Goal: Information Seeking & Learning: Find specific page/section

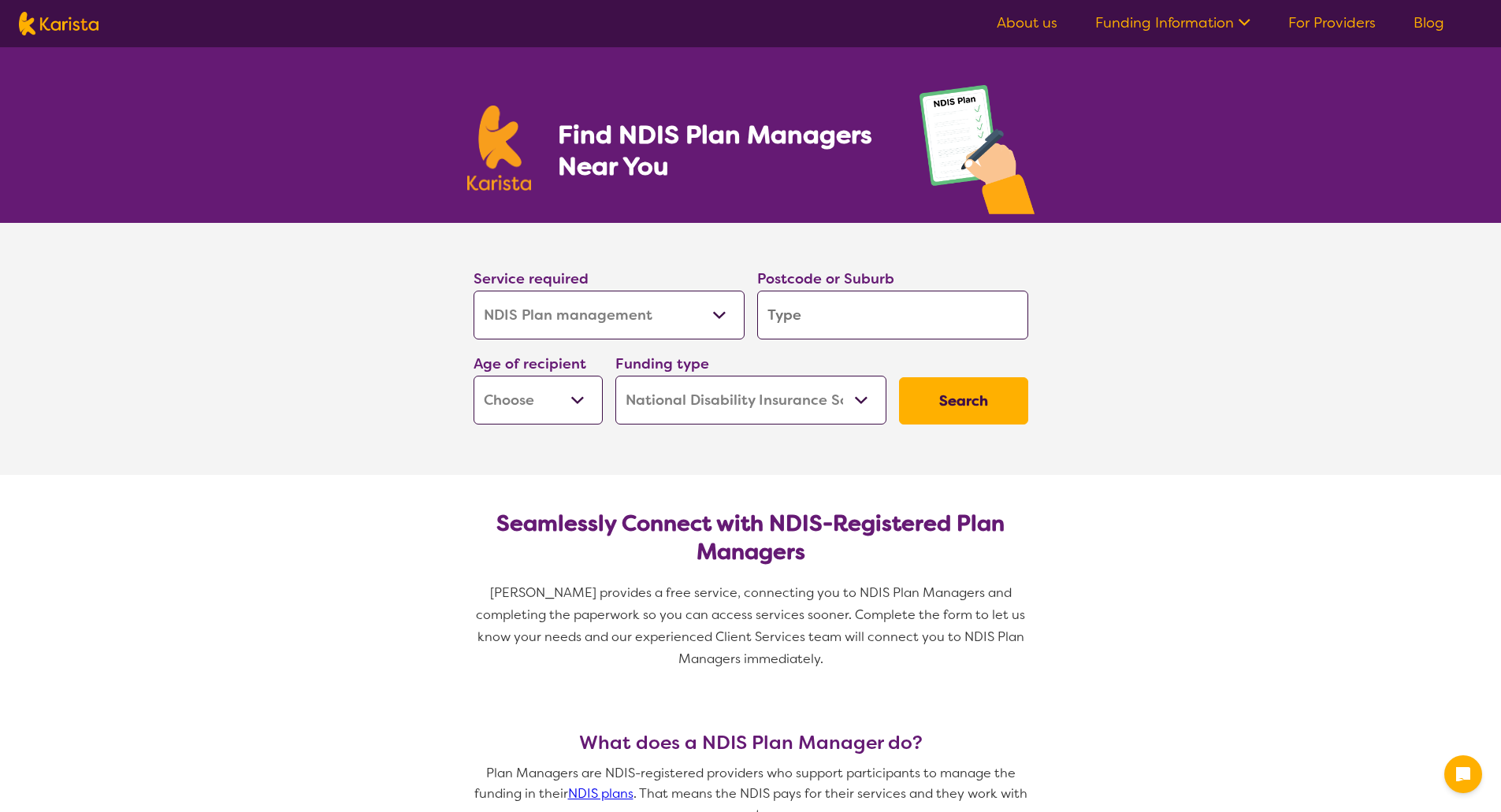
select select "NDIS Plan management"
select select "NDIS"
select select "NDIS Plan management"
select select "NDIS"
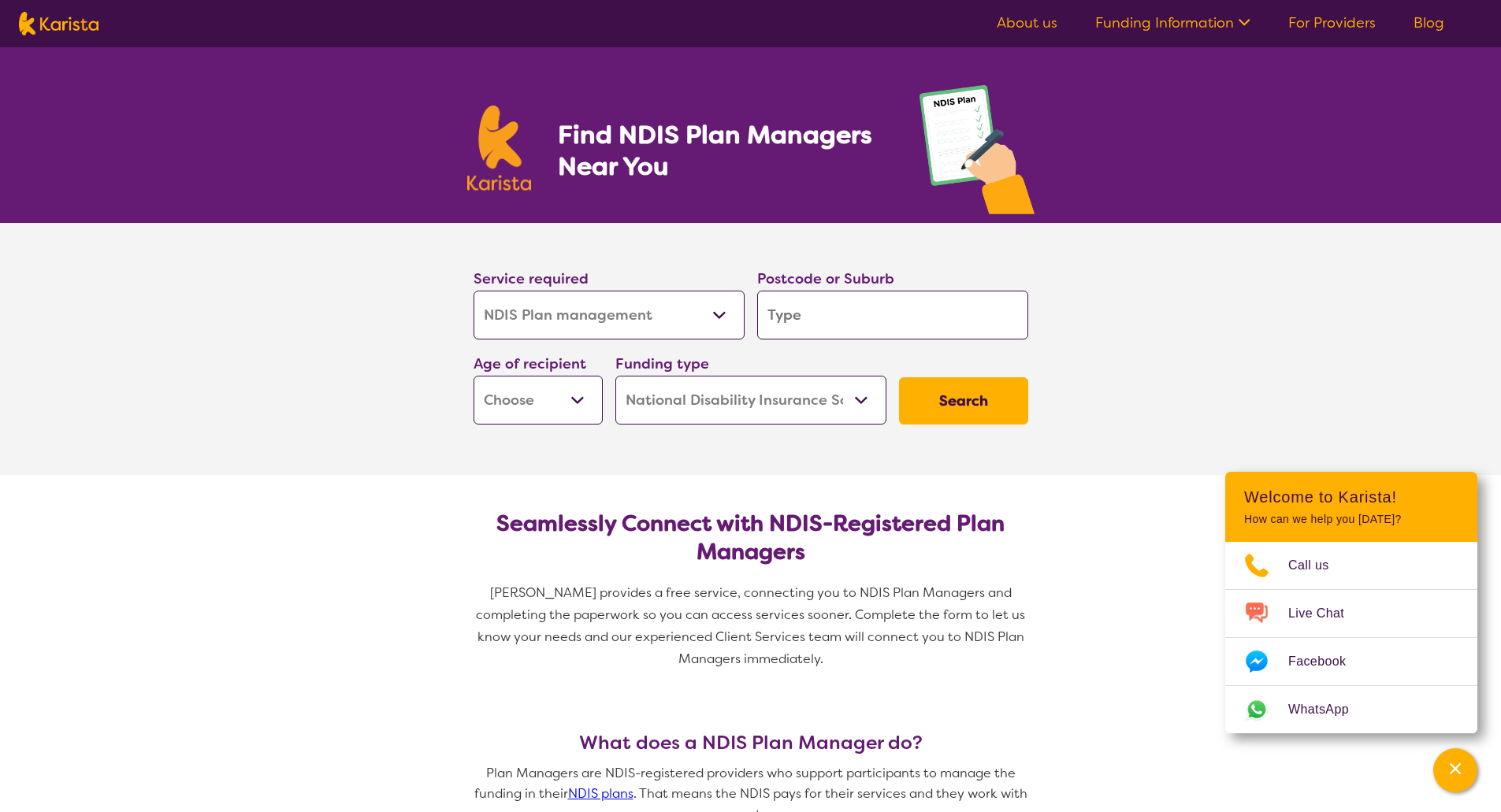
click at [778, 302] on input "search" at bounding box center [893, 315] width 271 height 49
type input "5"
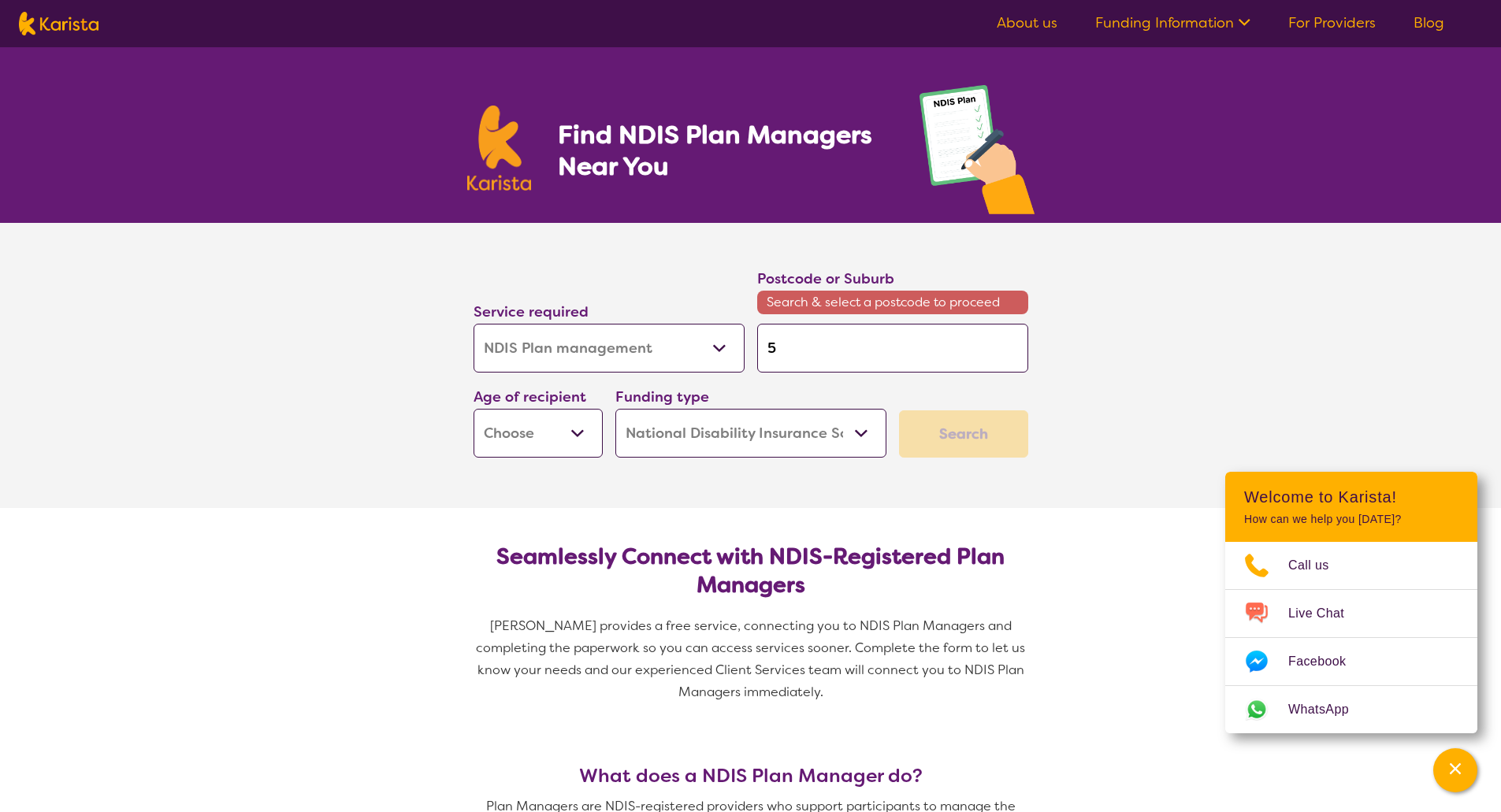
type input "50"
type input "504"
type input "5048"
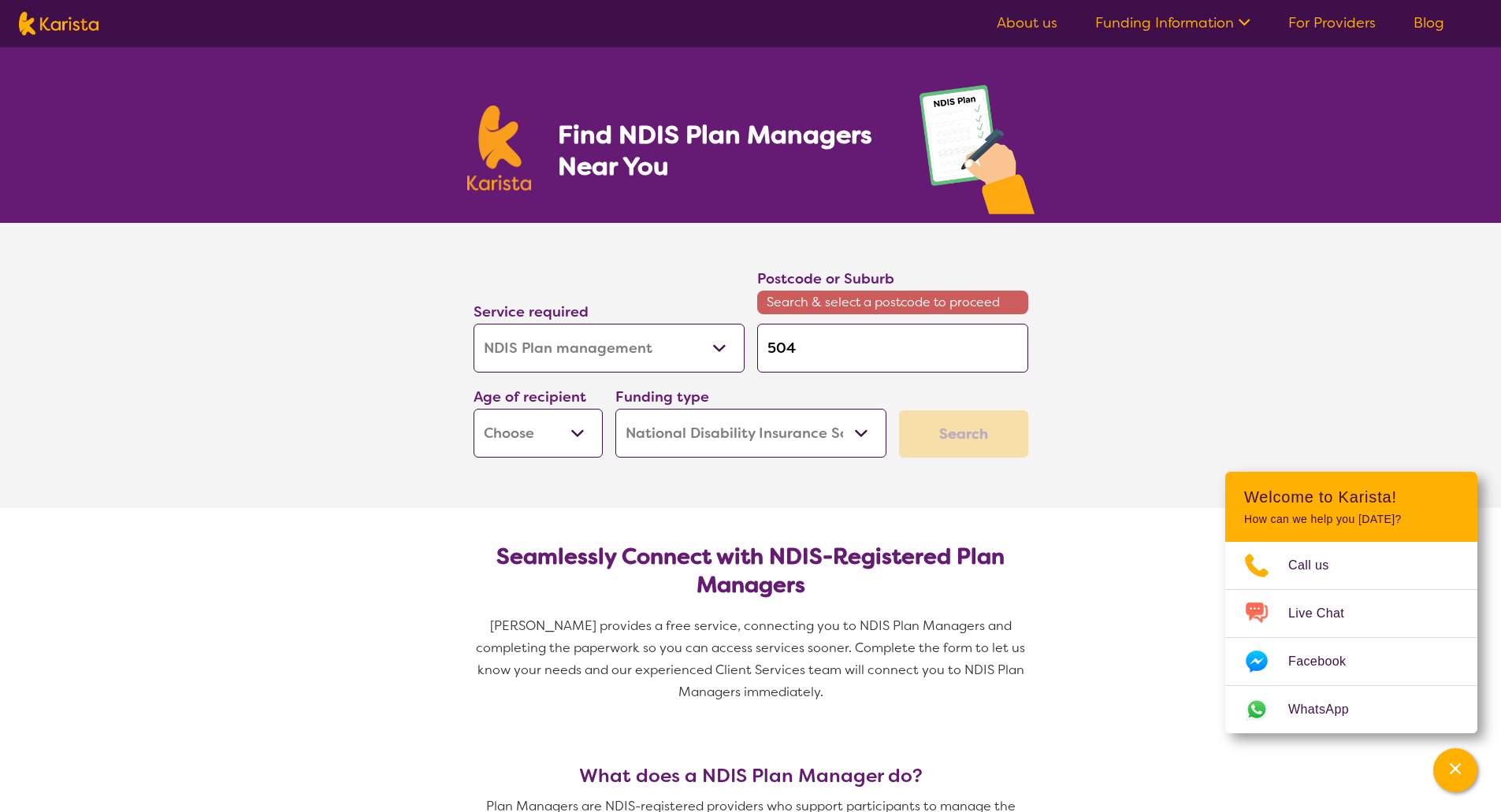
type input "5048"
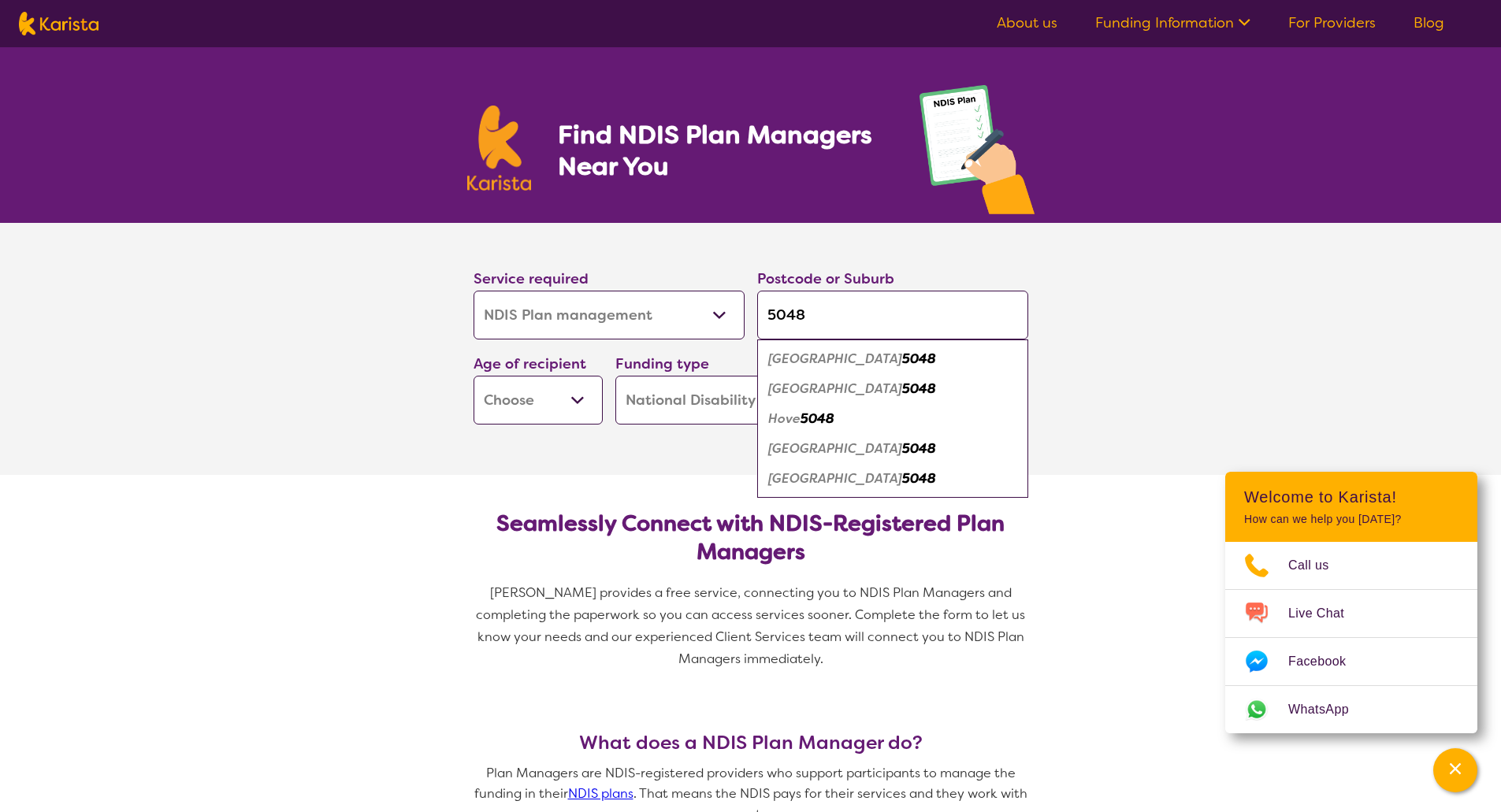
type input "5048"
drag, startPoint x: 855, startPoint y: 362, endPoint x: 851, endPoint y: 429, distance: 67.1
click at [851, 429] on ul "[GEOGRAPHIC_DATA] [GEOGRAPHIC_DATA] [STREET_ADDRESS]" at bounding box center [893, 419] width 271 height 159
click at [823, 477] on em "[GEOGRAPHIC_DATA]" at bounding box center [835, 478] width 134 height 17
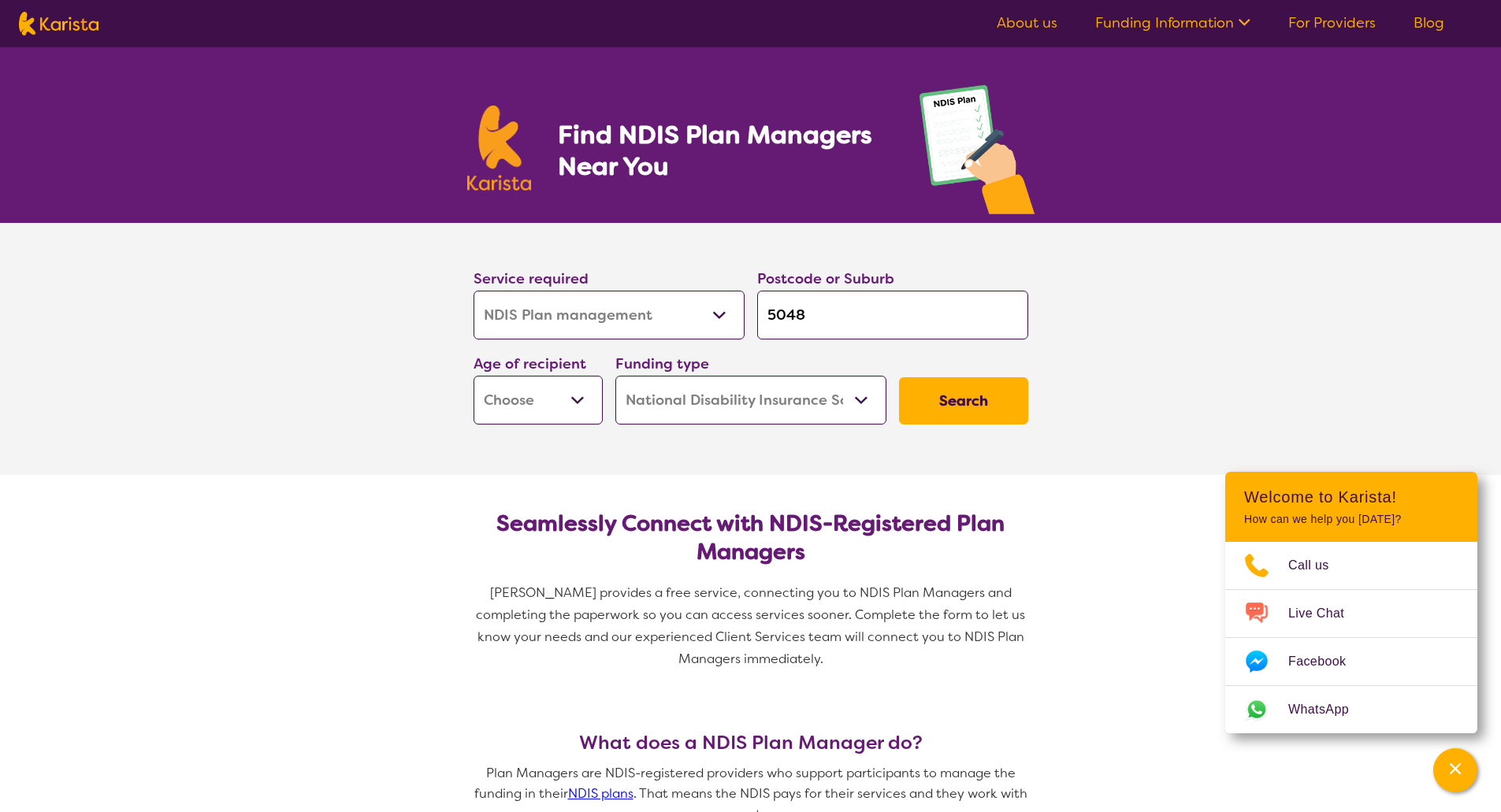
click at [593, 402] on select "Early Childhood - 0 to 9 Child - 10 to 11 Adolescent - 12 to 17 Adult - 18 to 6…" at bounding box center [538, 400] width 129 height 49
click at [333, 467] on section "Service required Allied Health Assistant Assessment ([MEDICAL_DATA] or [MEDICAL…" at bounding box center [750, 349] width 1501 height 252
